Goal: Information Seeking & Learning: Learn about a topic

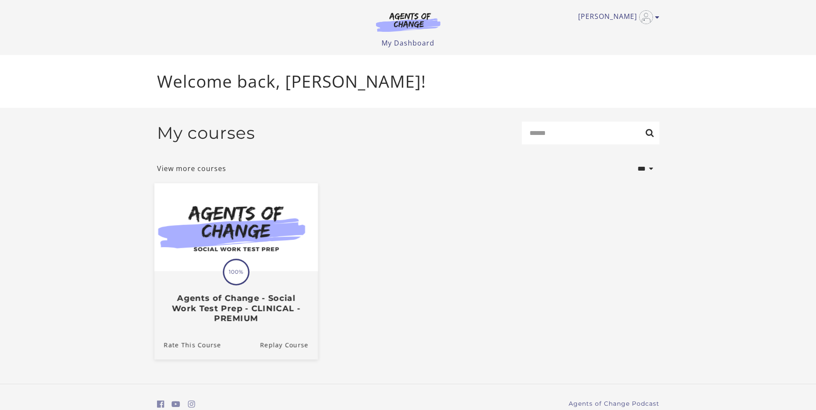
click at [239, 271] on span "100%" at bounding box center [236, 272] width 24 height 24
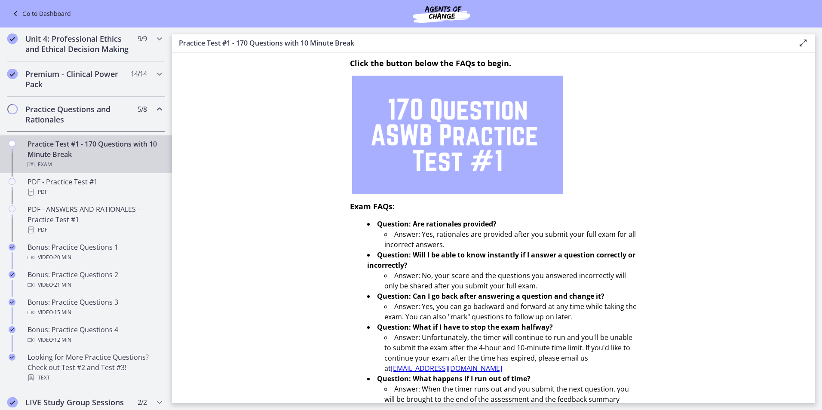
scroll to position [387, 0]
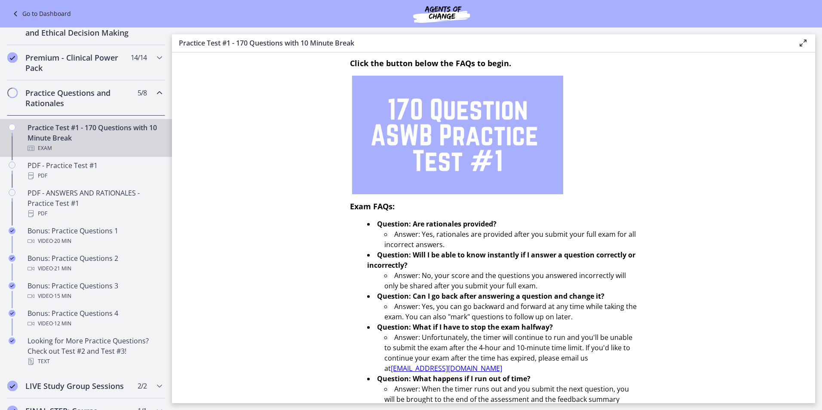
click at [105, 145] on div "Practice Test #1 - 170 Questions with 10 Minute Break Exam" at bounding box center [95, 138] width 134 height 31
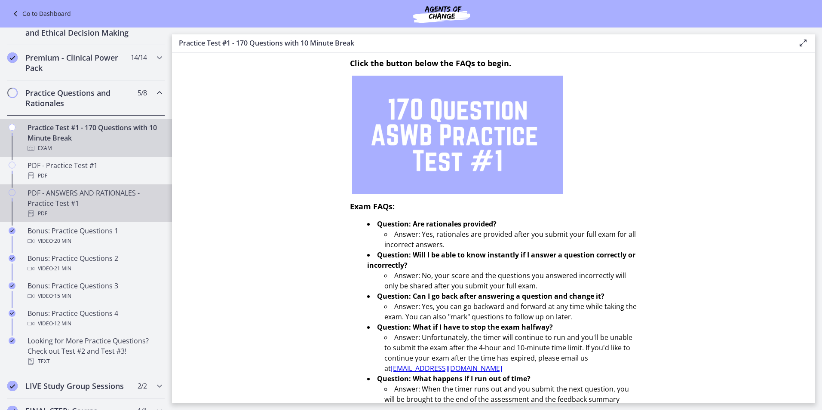
click at [92, 202] on div "PDF - ANSWERS AND RATIONALES - Practice Test #1 PDF" at bounding box center [95, 203] width 134 height 31
